Goal: Navigation & Orientation: Find specific page/section

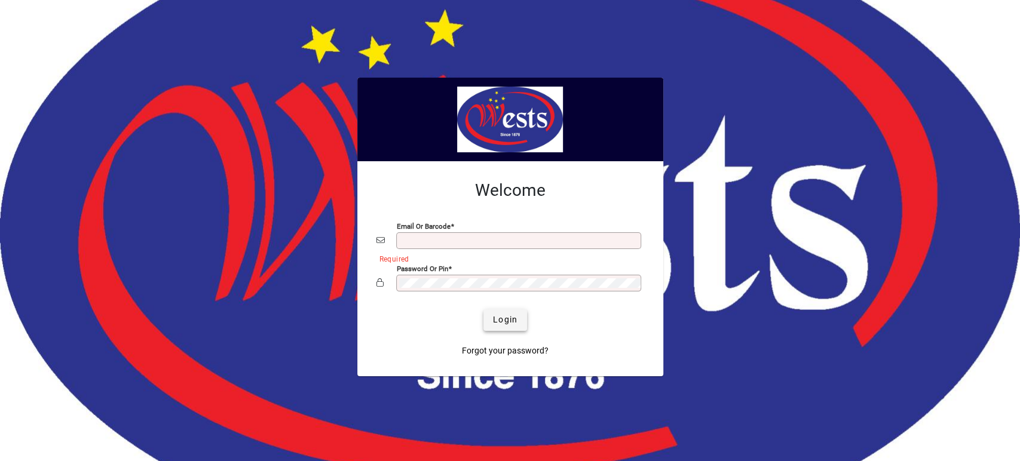
type input "**********"
click at [497, 321] on span "Login" at bounding box center [505, 320] width 25 height 13
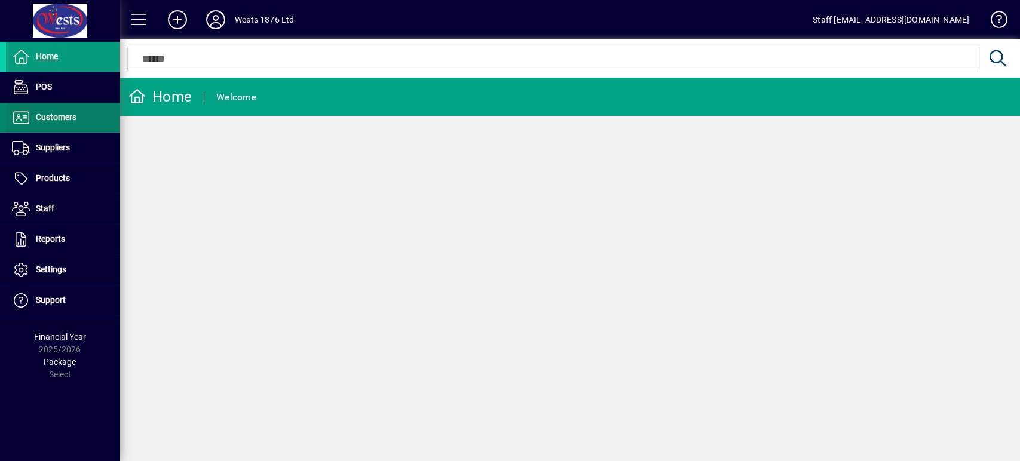
click at [102, 115] on span at bounding box center [63, 117] width 114 height 29
